Goal: Task Accomplishment & Management: Manage account settings

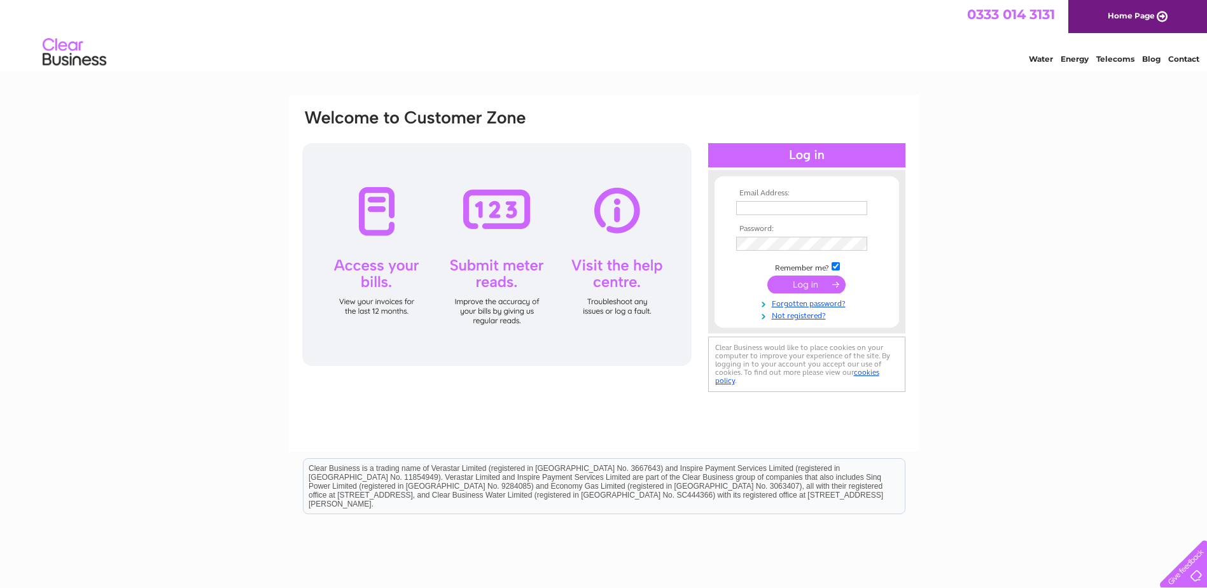
type input "[EMAIL_ADDRESS][DOMAIN_NAME]"
click at [806, 281] on input "submit" at bounding box center [806, 285] width 78 height 18
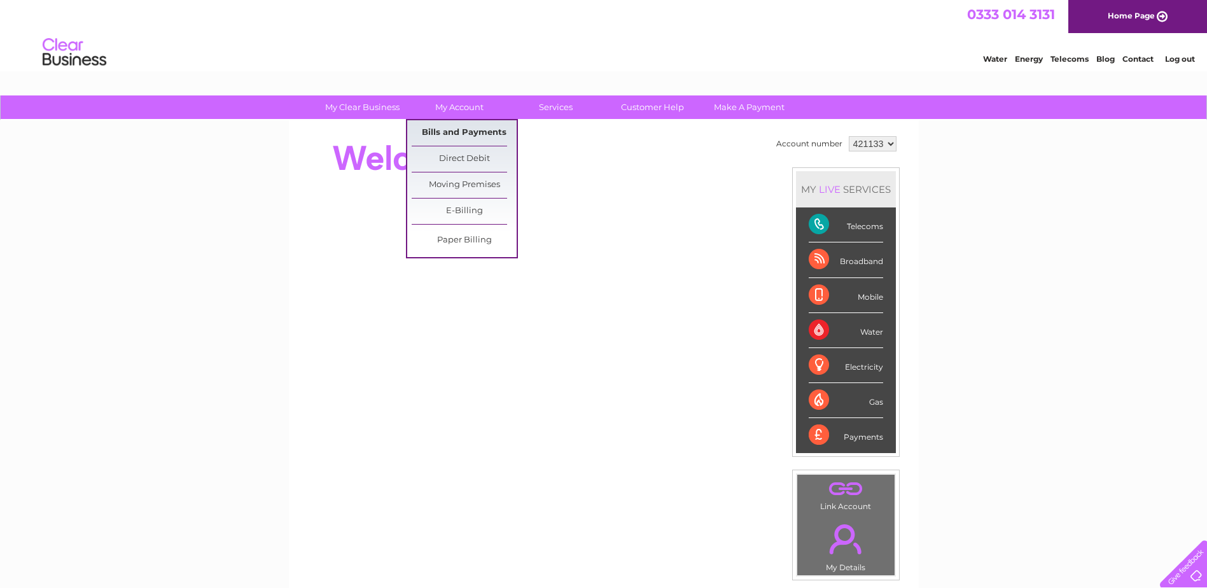
click at [461, 129] on link "Bills and Payments" at bounding box center [464, 132] width 105 height 25
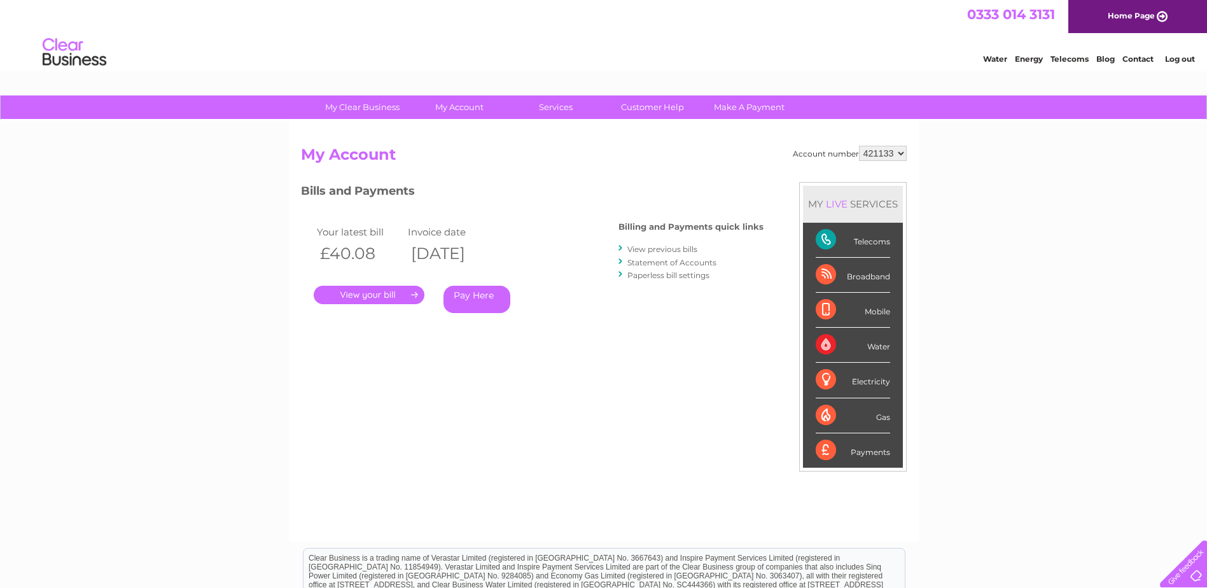
click at [381, 288] on link "." at bounding box center [369, 295] width 111 height 18
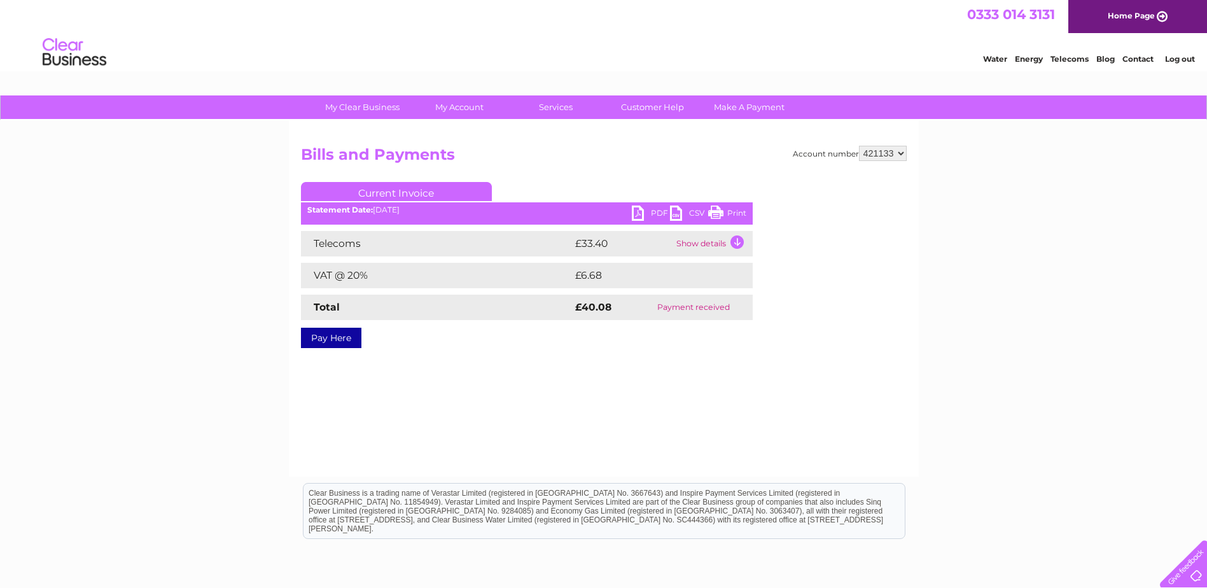
click at [723, 209] on link "Print" at bounding box center [727, 215] width 38 height 18
